Goal: Task Accomplishment & Management: Use online tool/utility

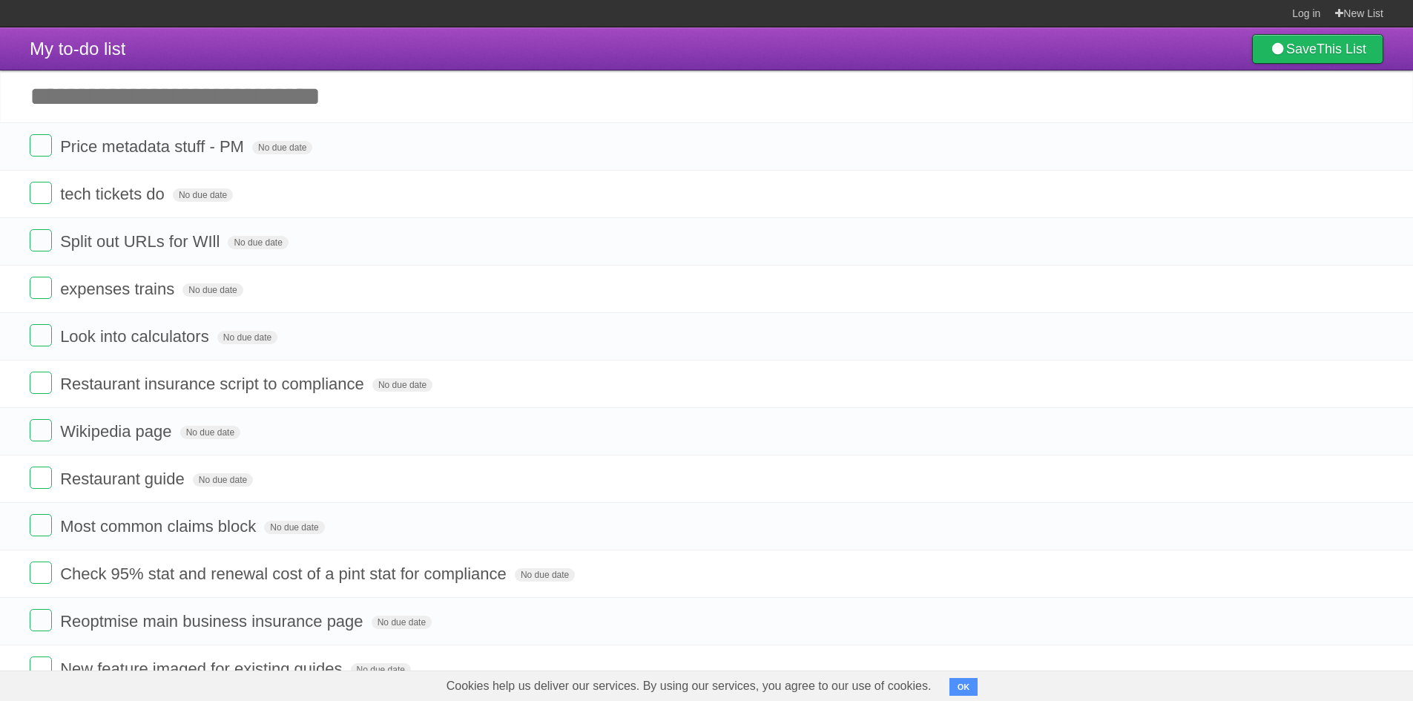
click at [168, 111] on input "Add another task" at bounding box center [706, 96] width 1413 height 52
type input "**********"
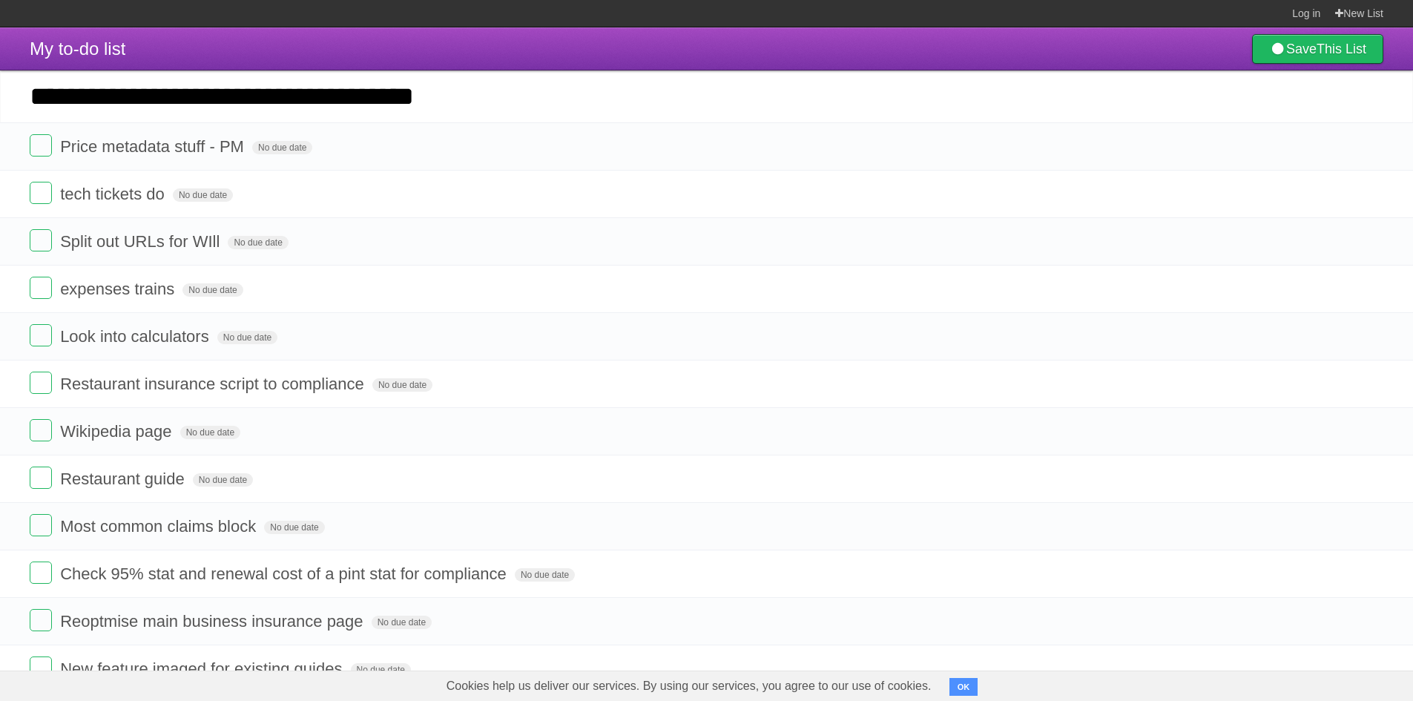
type input "**********"
click input "*********" at bounding box center [0, 0] width 0 height 0
